Goal: Task Accomplishment & Management: Complete application form

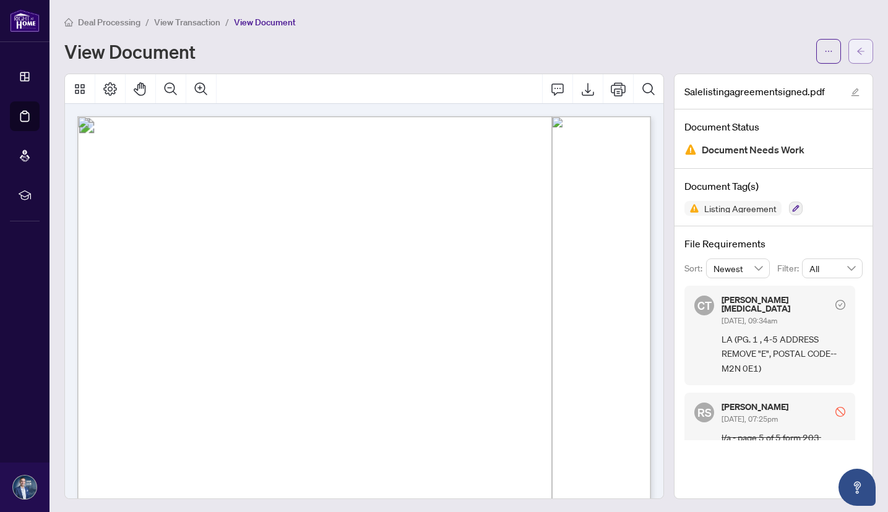
scroll to position [12, 0]
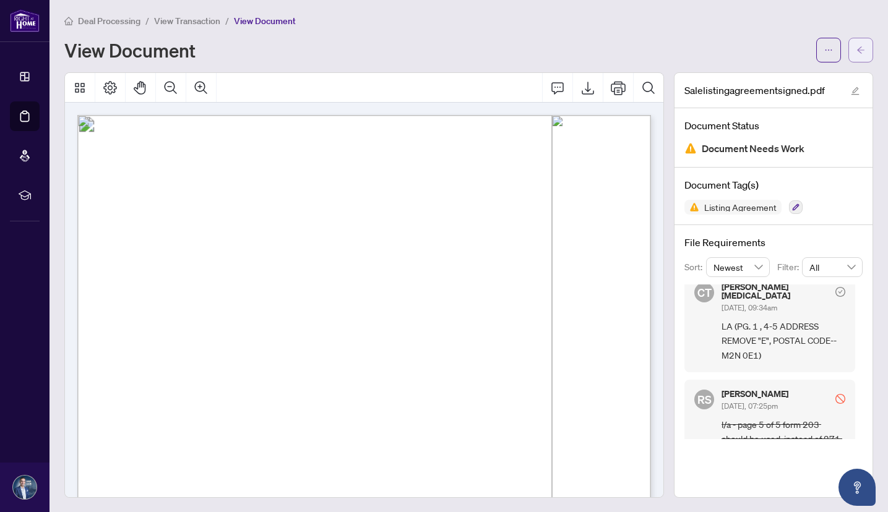
click at [859, 44] on span "button" at bounding box center [860, 50] width 9 height 20
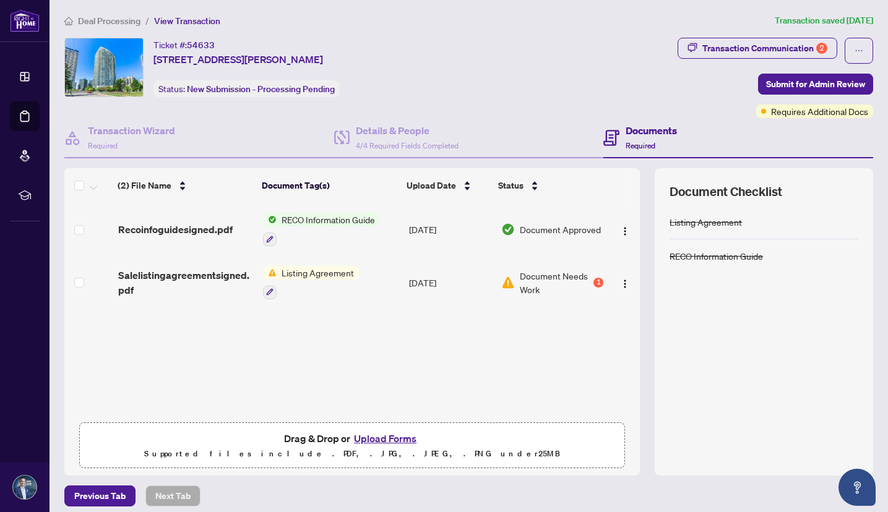
scroll to position [9, 0]
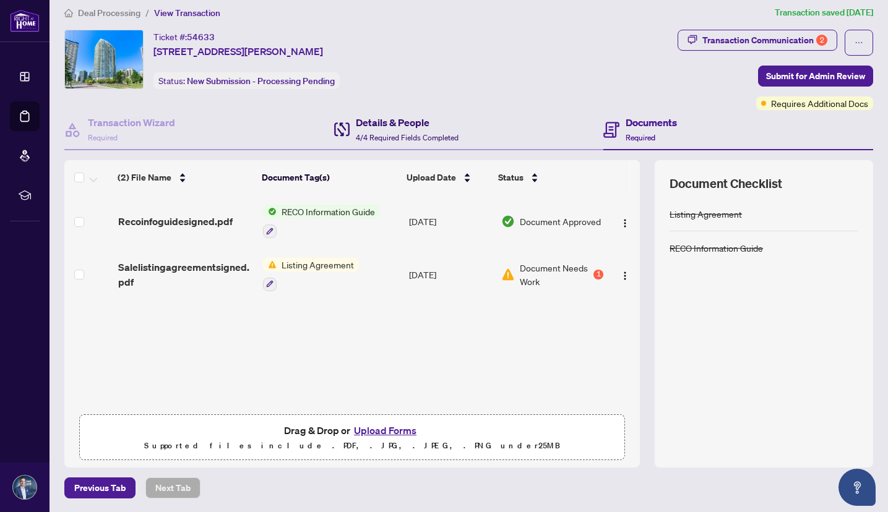
click at [383, 115] on h4 "Details & People" at bounding box center [407, 122] width 103 height 15
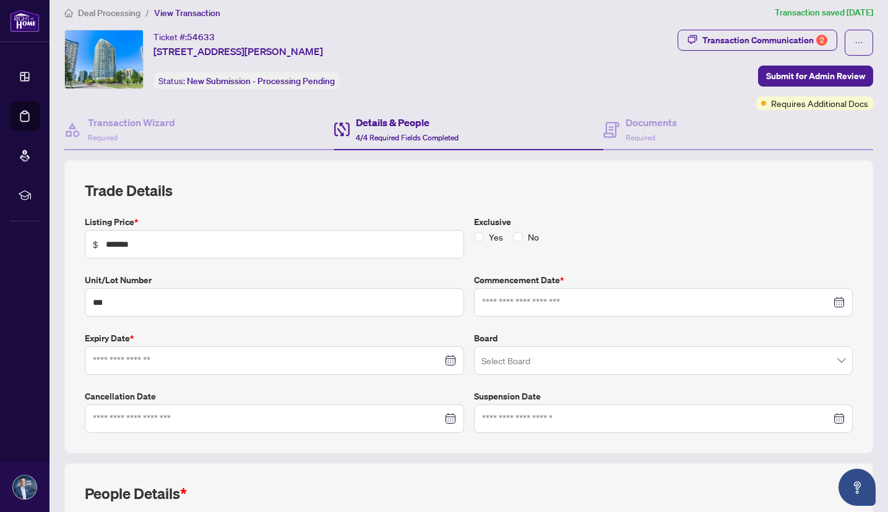
type input "**********"
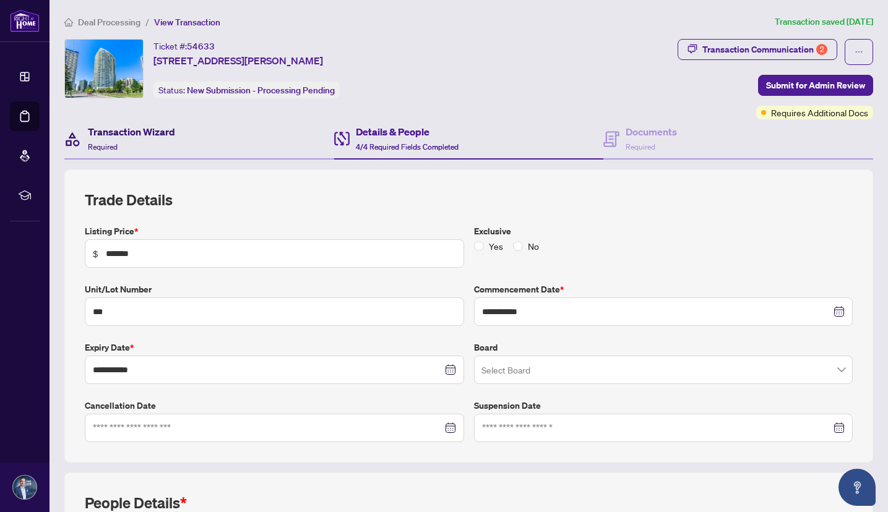
click at [116, 131] on h4 "Transaction Wizard" at bounding box center [131, 131] width 87 height 15
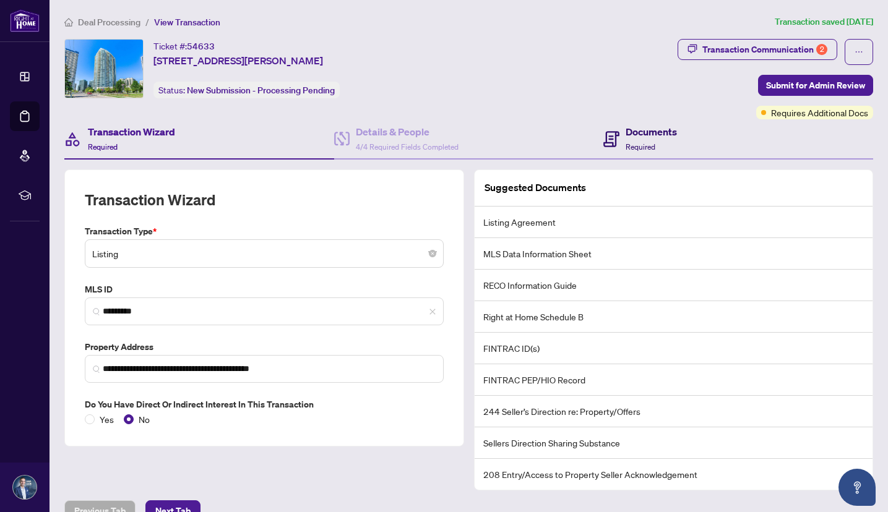
click at [657, 127] on h4 "Documents" at bounding box center [651, 131] width 51 height 15
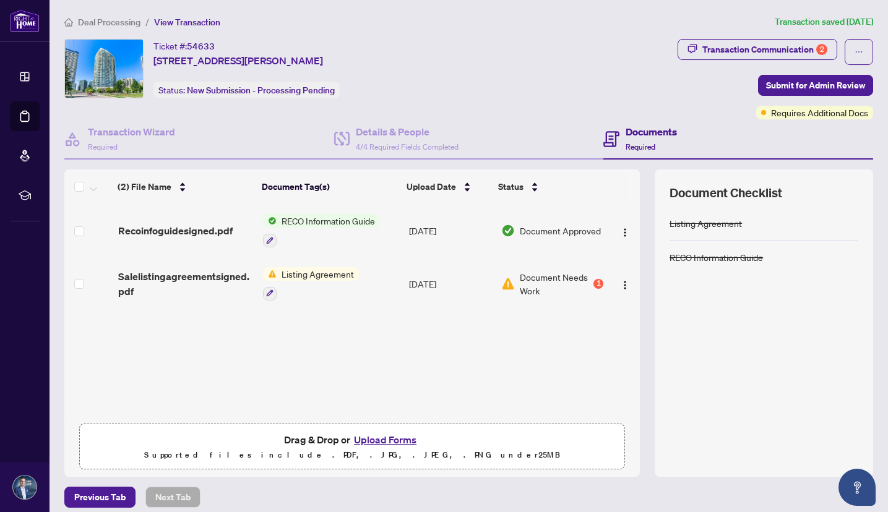
click at [377, 438] on button "Upload Forms" at bounding box center [385, 440] width 70 height 16
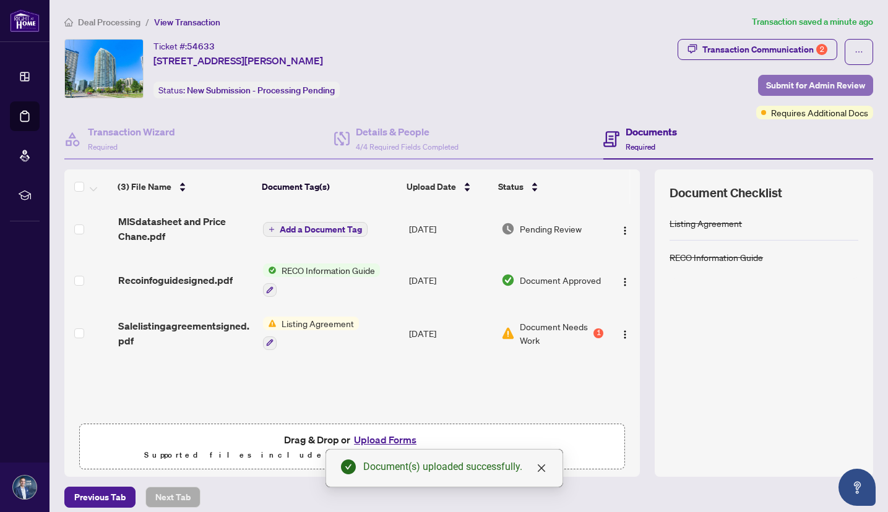
click at [807, 79] on span "Submit for Admin Review" at bounding box center [815, 85] width 99 height 20
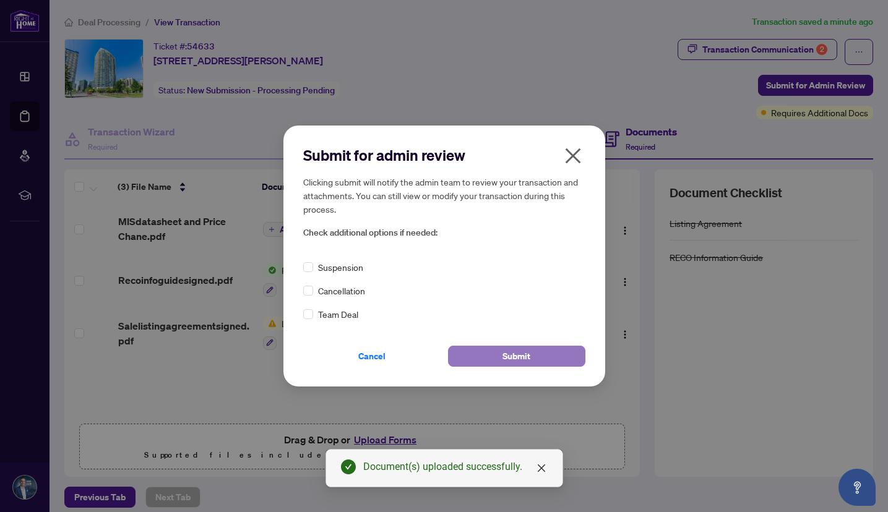
click at [502, 350] on span "Submit" at bounding box center [516, 357] width 28 height 20
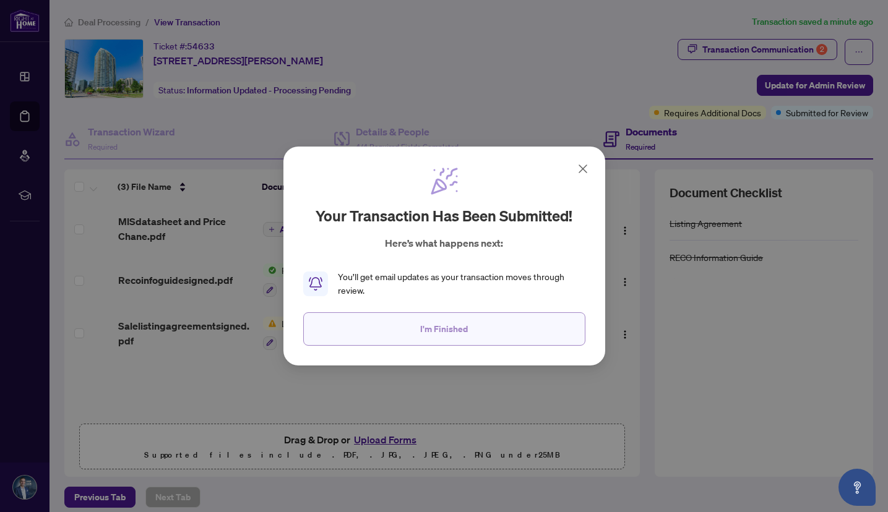
click at [494, 338] on button "I'm Finished" at bounding box center [444, 329] width 282 height 33
